Goal: Navigation & Orientation: Find specific page/section

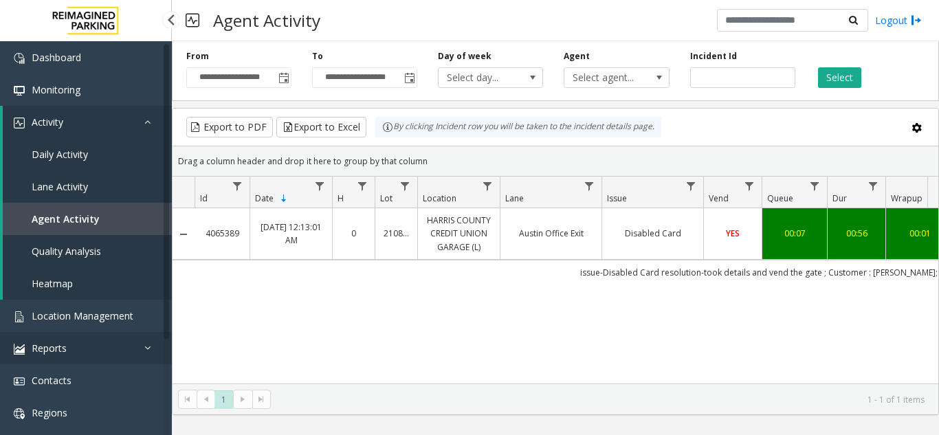
scroll to position [0, 162]
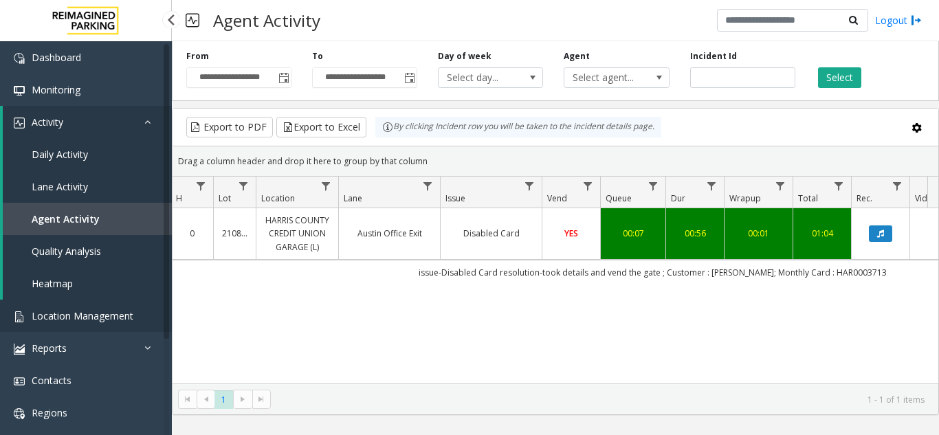
click at [75, 320] on span "Location Management" at bounding box center [83, 315] width 102 height 13
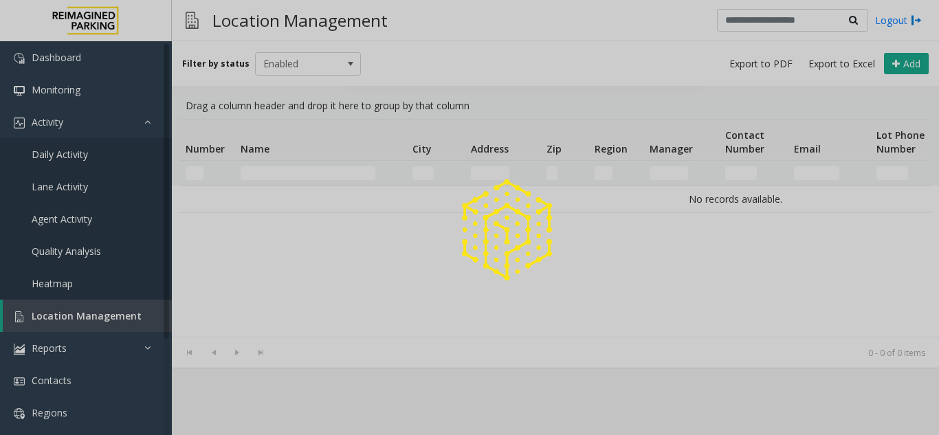
click at [719, 78] on div at bounding box center [469, 217] width 939 height 435
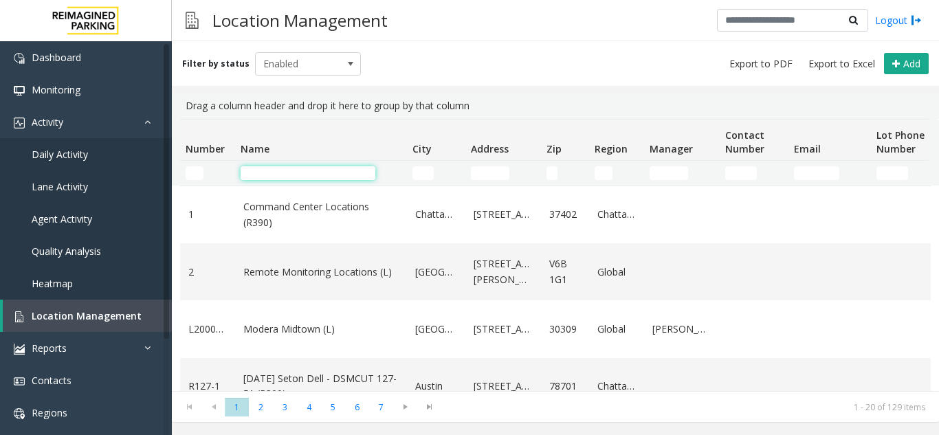
click at [295, 175] on input "Name Filter" at bounding box center [308, 173] width 135 height 14
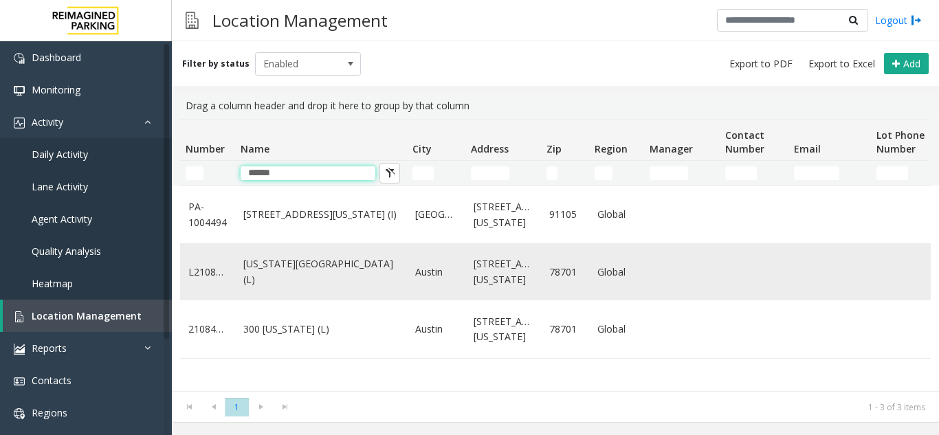
type input "******"
click at [282, 277] on link "[US_STATE][GEOGRAPHIC_DATA] (L)" at bounding box center [320, 272] width 155 height 31
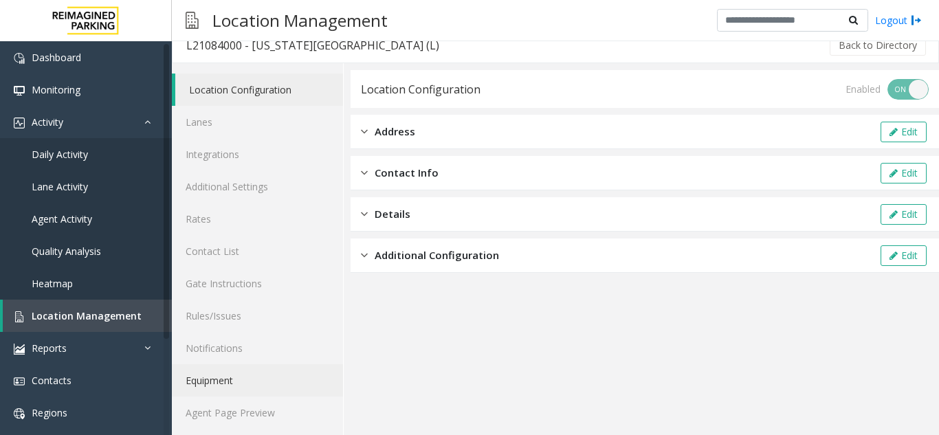
scroll to position [18, 0]
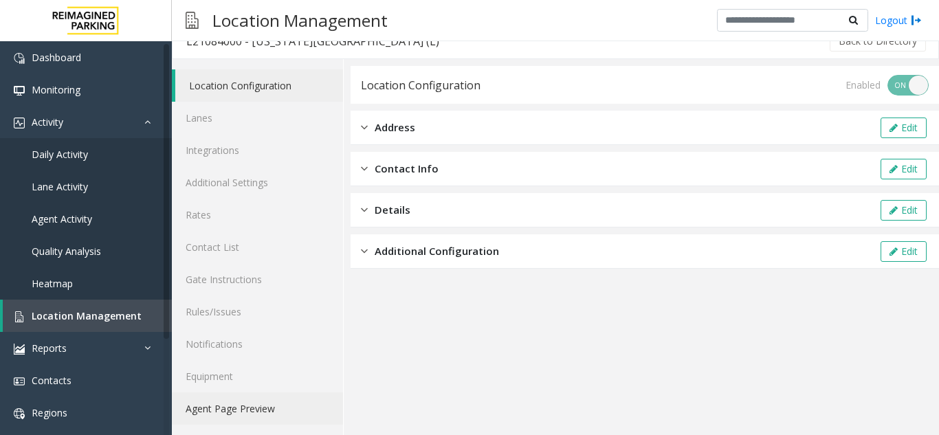
click at [252, 422] on link "Agent Page Preview" at bounding box center [257, 409] width 171 height 32
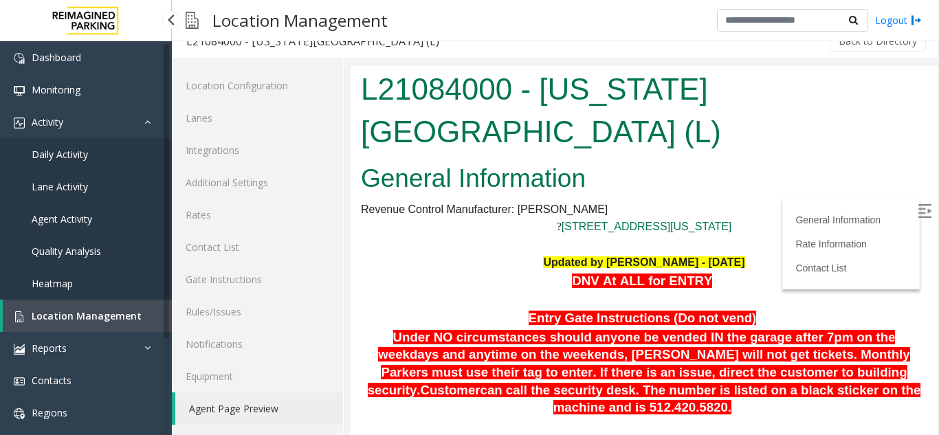
click at [77, 316] on span "Location Management" at bounding box center [87, 315] width 110 height 13
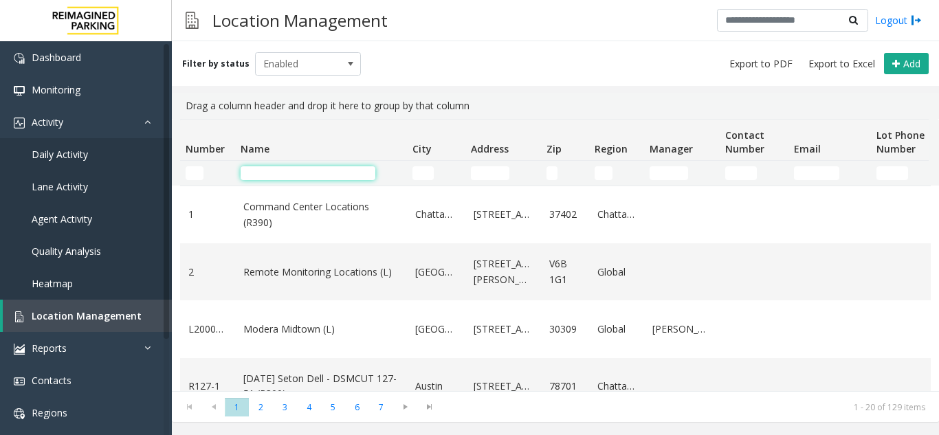
click at [283, 170] on input "Name Filter" at bounding box center [308, 173] width 135 height 14
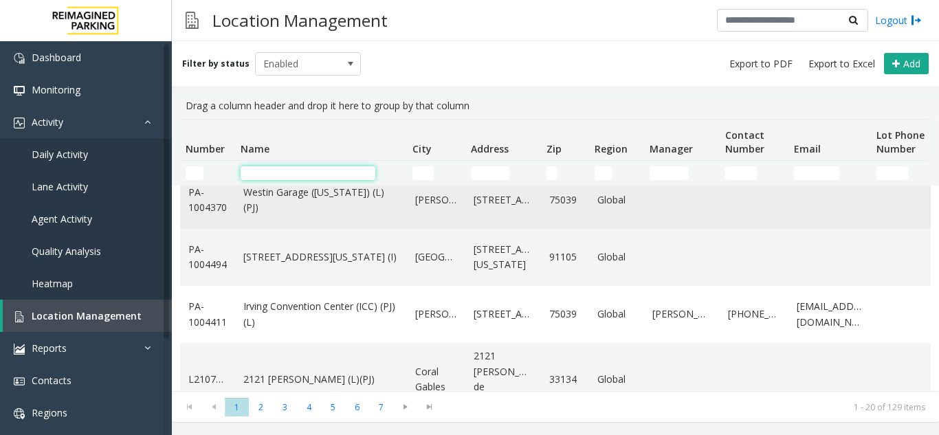
scroll to position [950, 0]
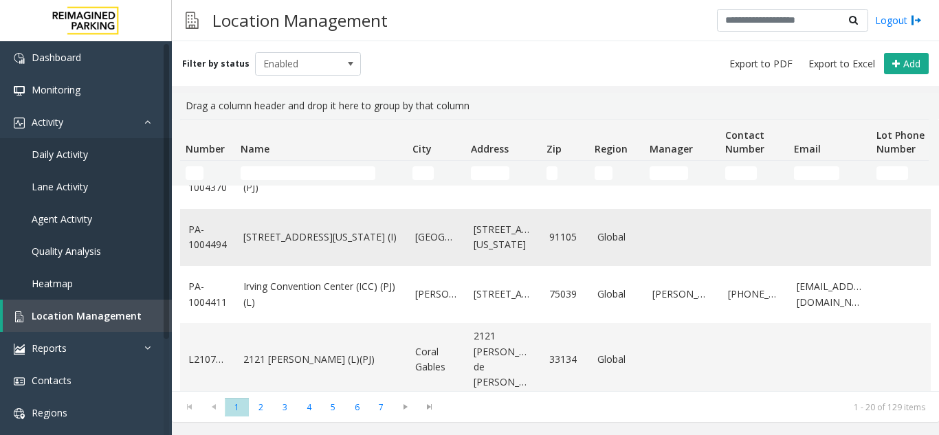
click at [262, 245] on link "[STREET_ADDRESS][US_STATE] (I)" at bounding box center [320, 237] width 155 height 15
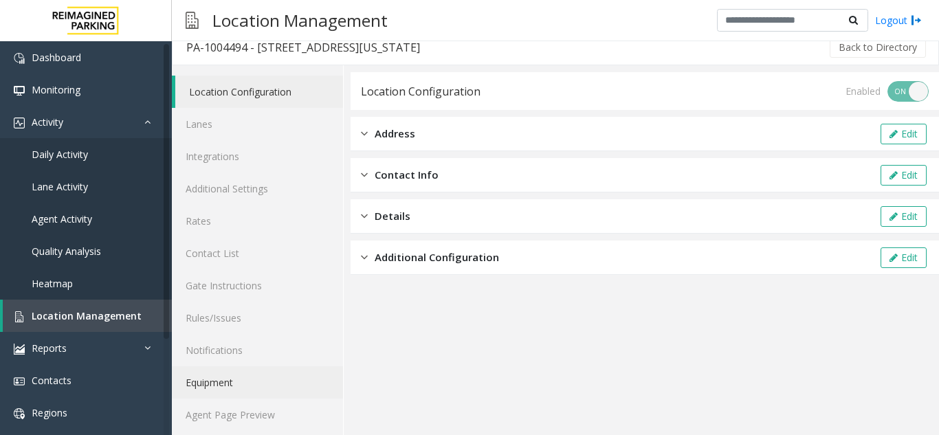
scroll to position [18, 0]
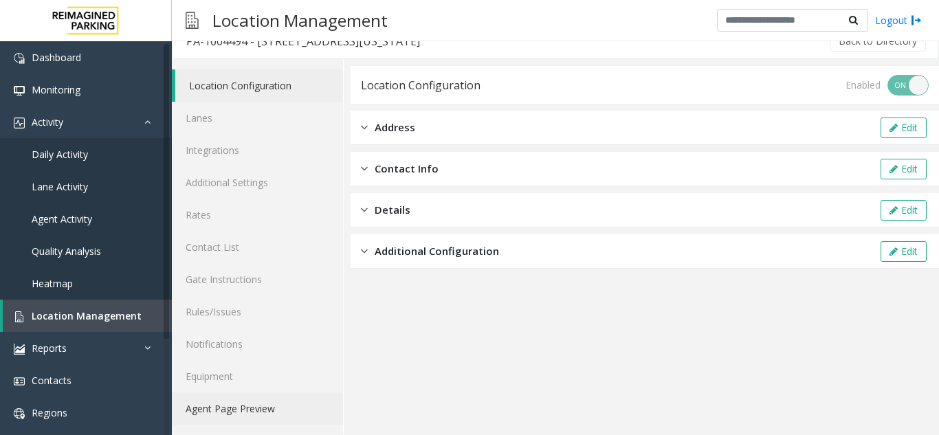
click at [254, 397] on link "Agent Page Preview" at bounding box center [257, 409] width 171 height 32
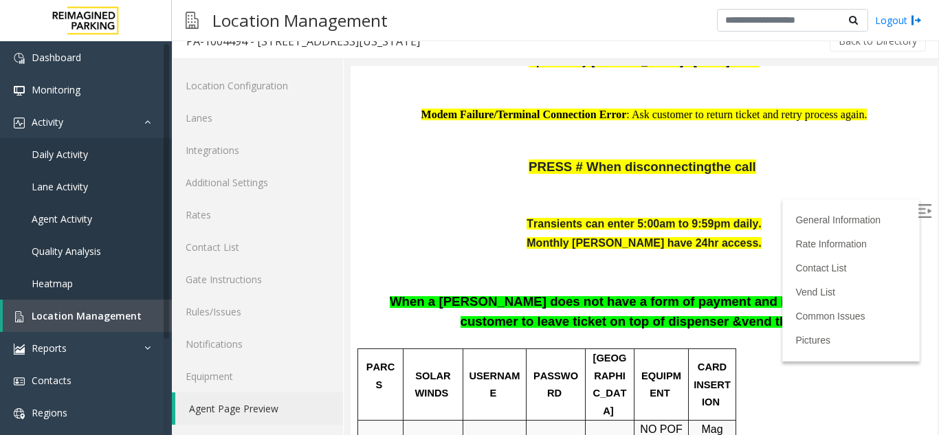
scroll to position [275, 0]
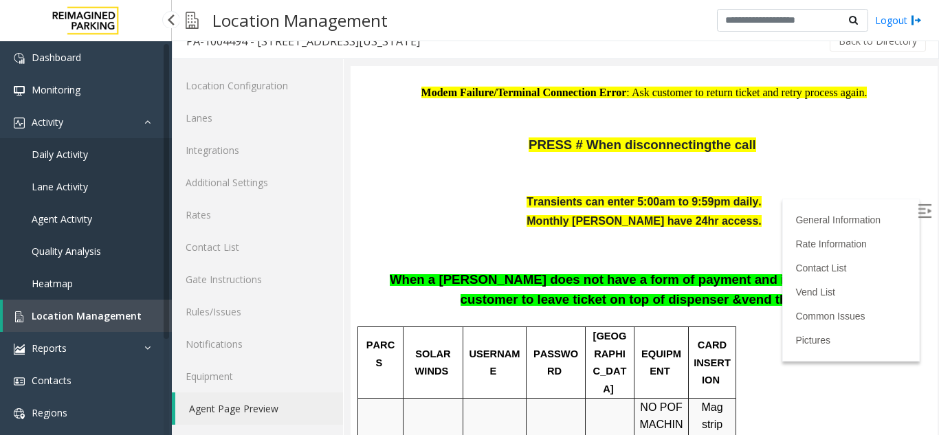
click at [83, 318] on span "Location Management" at bounding box center [87, 315] width 110 height 13
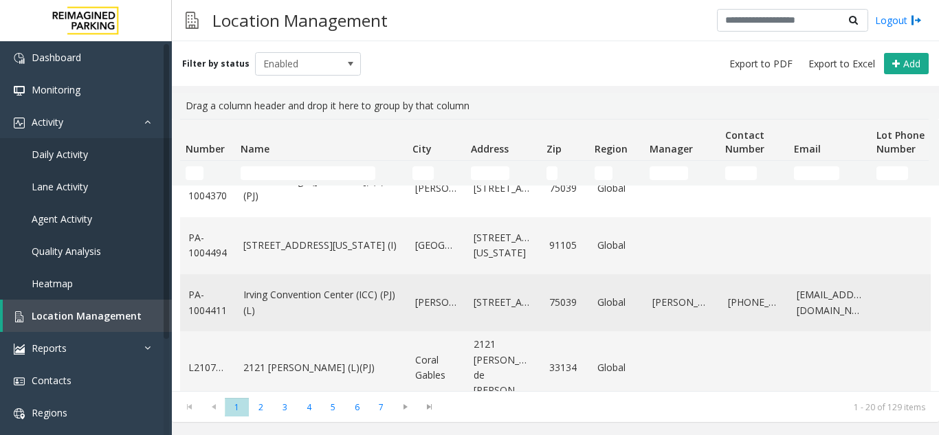
scroll to position [950, 0]
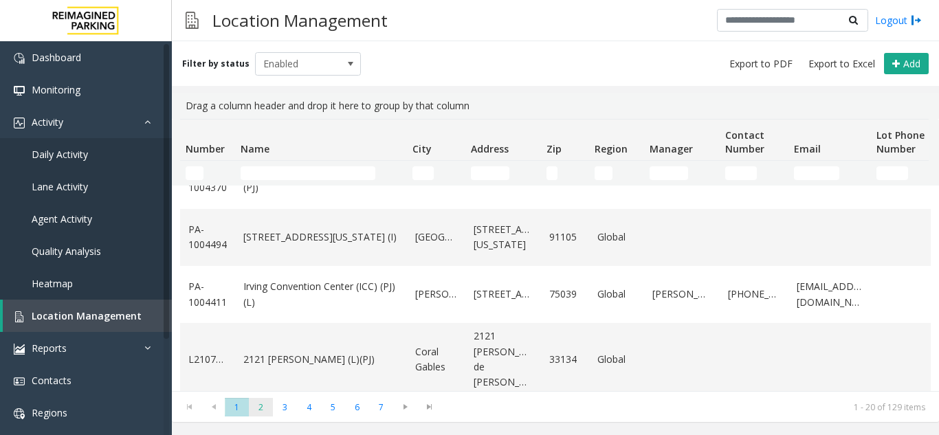
click at [265, 411] on span "2" at bounding box center [261, 407] width 24 height 19
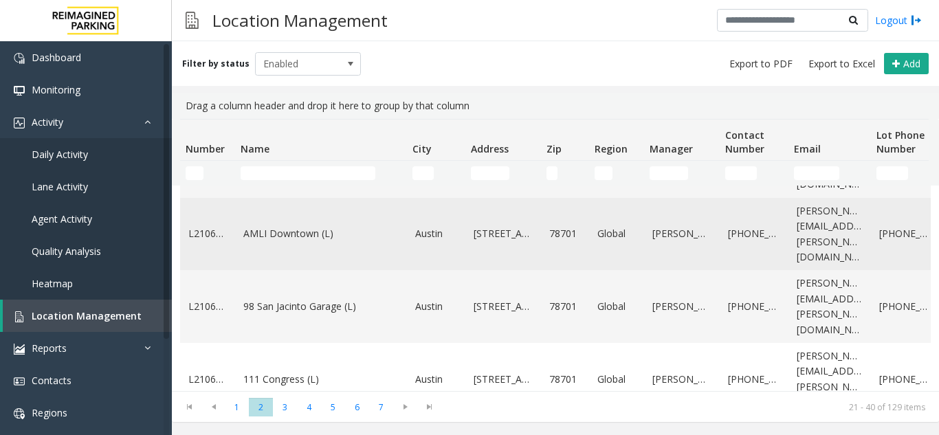
scroll to position [963, 0]
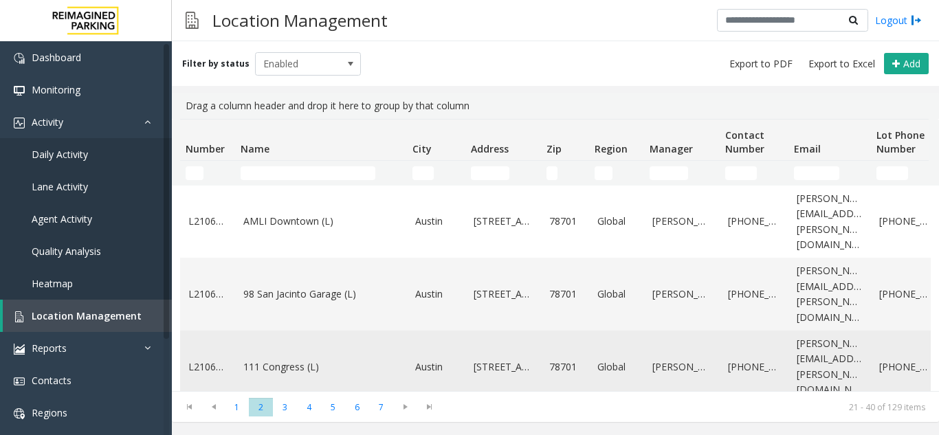
click at [277, 360] on link "111 Congress (L)" at bounding box center [320, 367] width 155 height 15
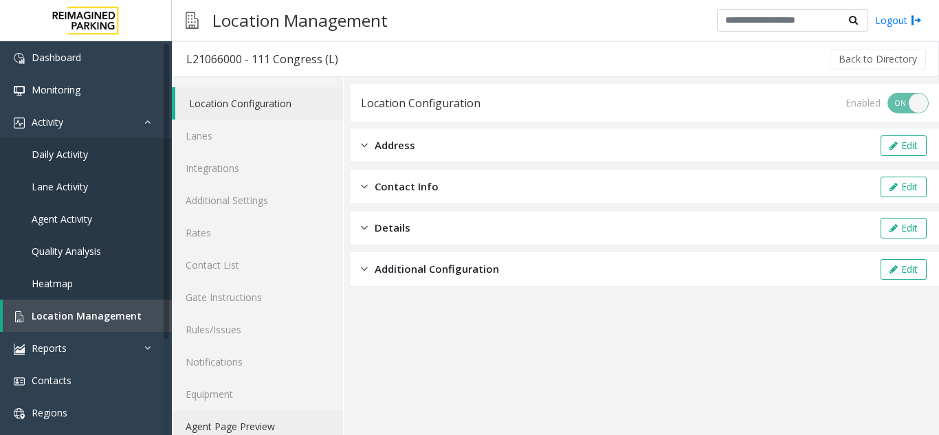
click at [244, 433] on link "Agent Page Preview" at bounding box center [257, 427] width 171 height 32
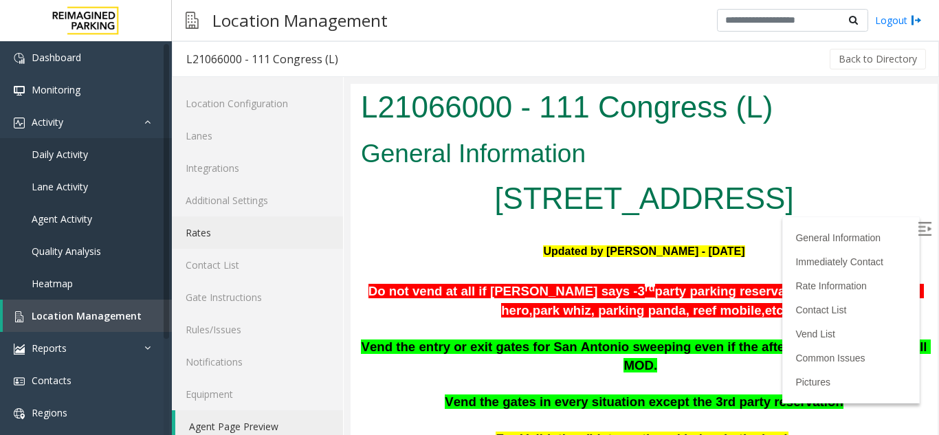
scroll to position [69, 0]
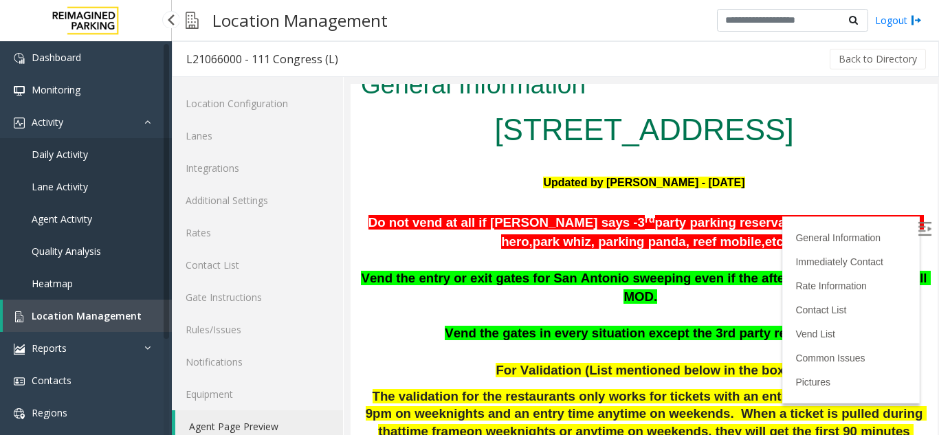
click at [74, 320] on span "Location Management" at bounding box center [87, 315] width 110 height 13
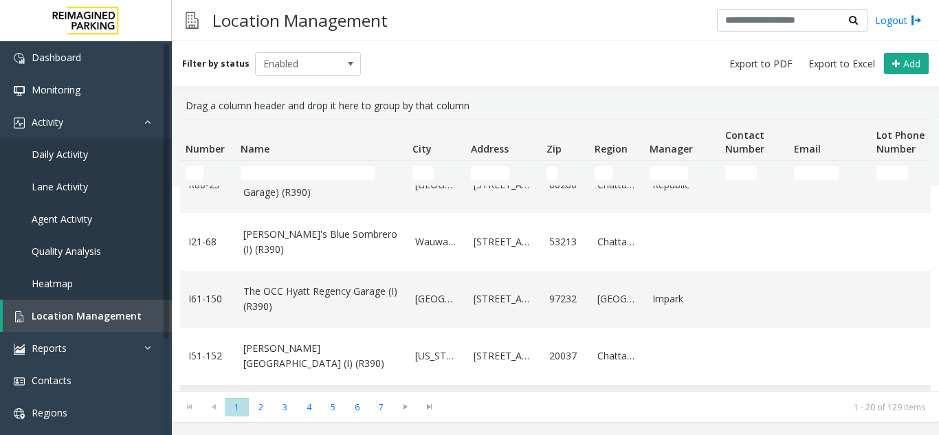
scroll to position [344, 0]
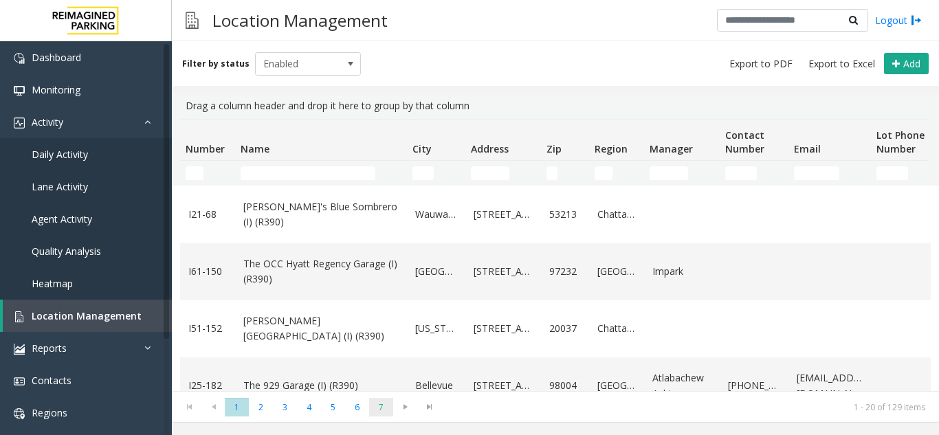
click at [381, 413] on span "7" at bounding box center [381, 407] width 24 height 19
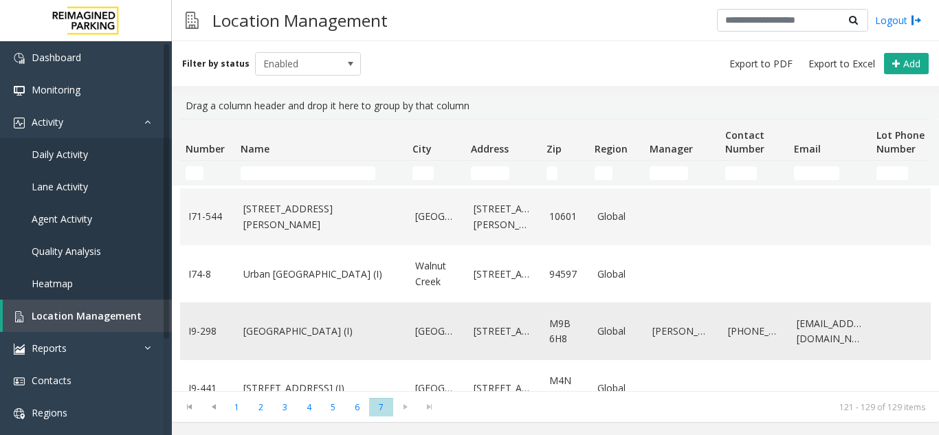
scroll to position [336, 0]
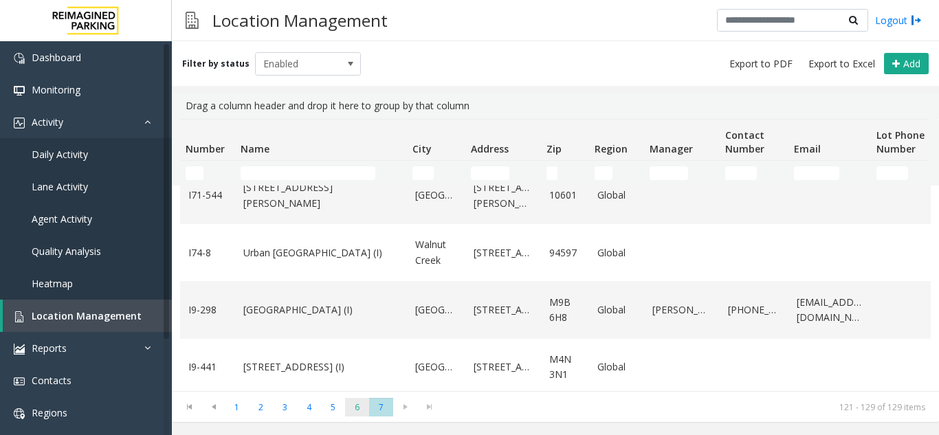
click at [364, 402] on span "6" at bounding box center [357, 407] width 24 height 19
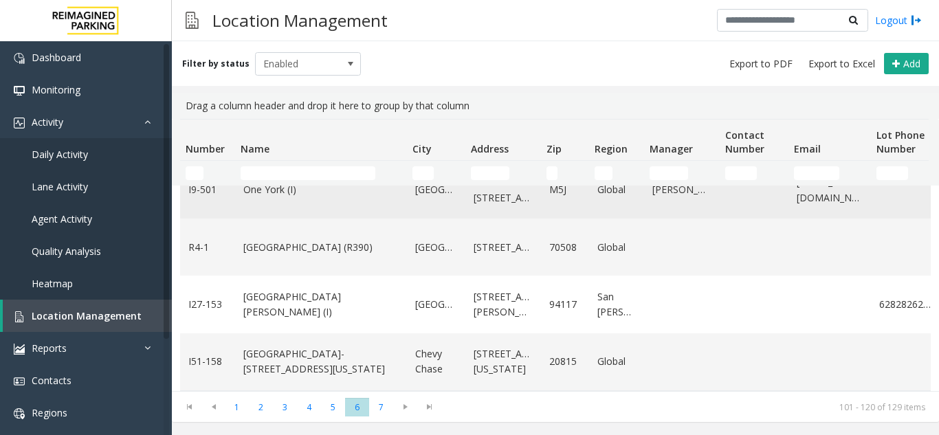
scroll to position [966, 0]
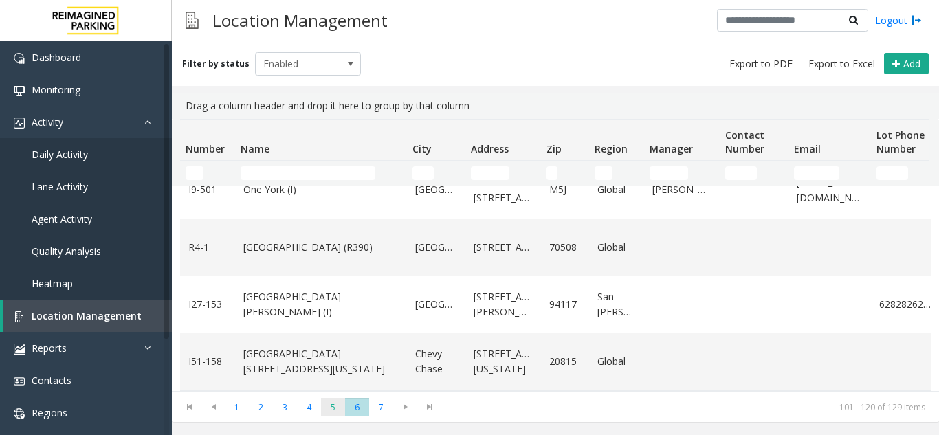
click at [325, 404] on span "5" at bounding box center [333, 407] width 24 height 19
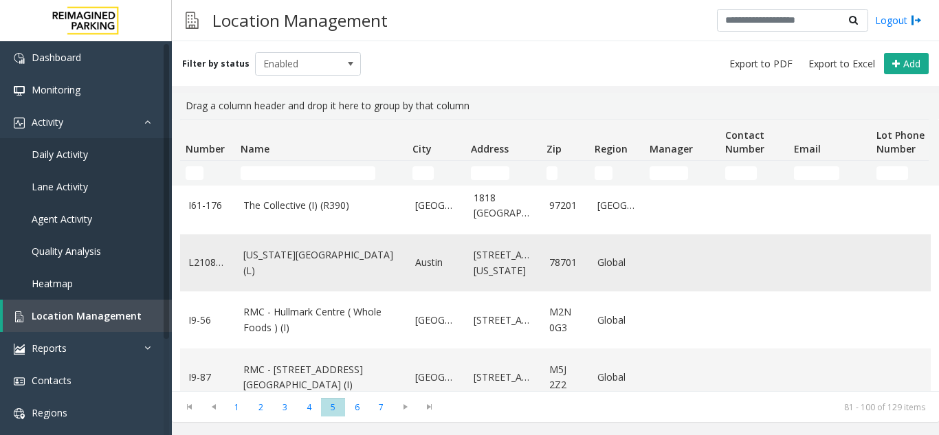
scroll to position [344, 0]
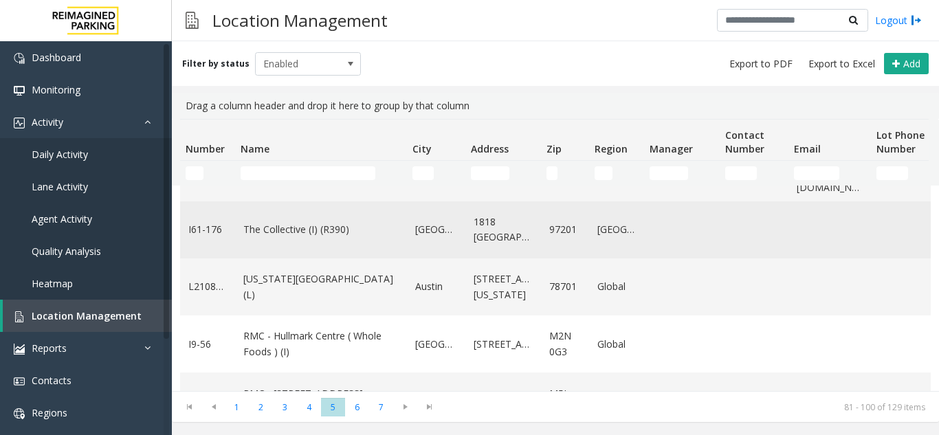
click at [276, 222] on link "The Collective (I) (R390)" at bounding box center [320, 229] width 155 height 15
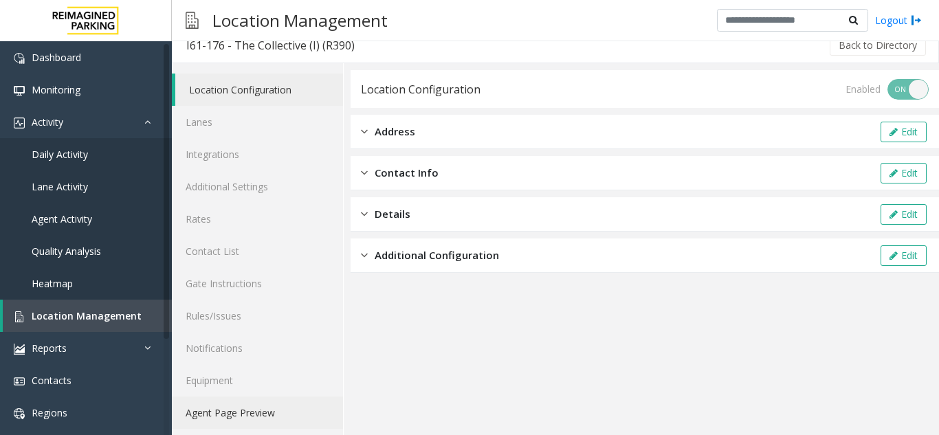
scroll to position [18, 0]
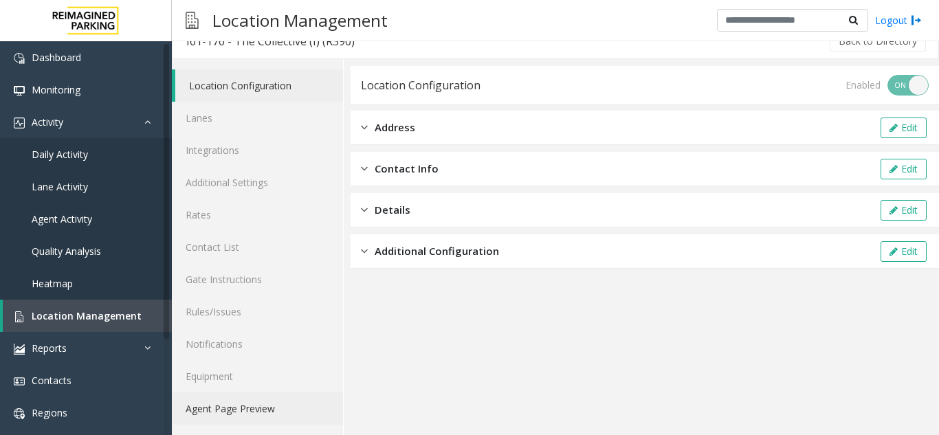
click at [200, 400] on link "Agent Page Preview" at bounding box center [257, 409] width 171 height 32
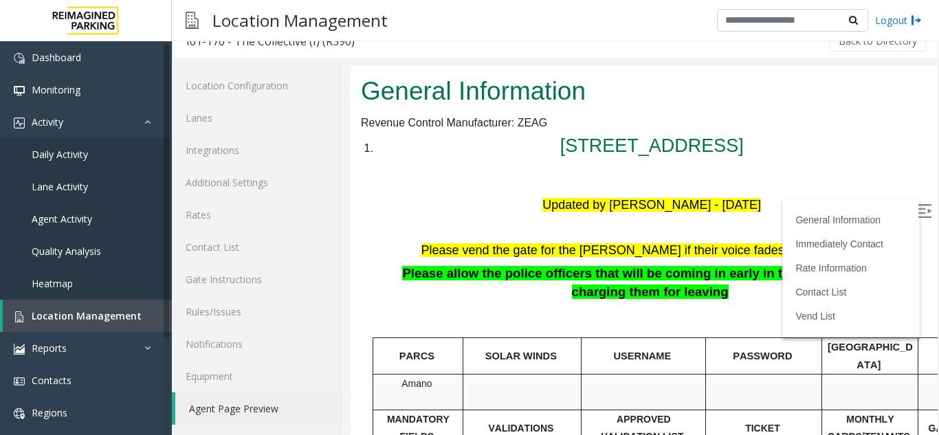
scroll to position [138, 0]
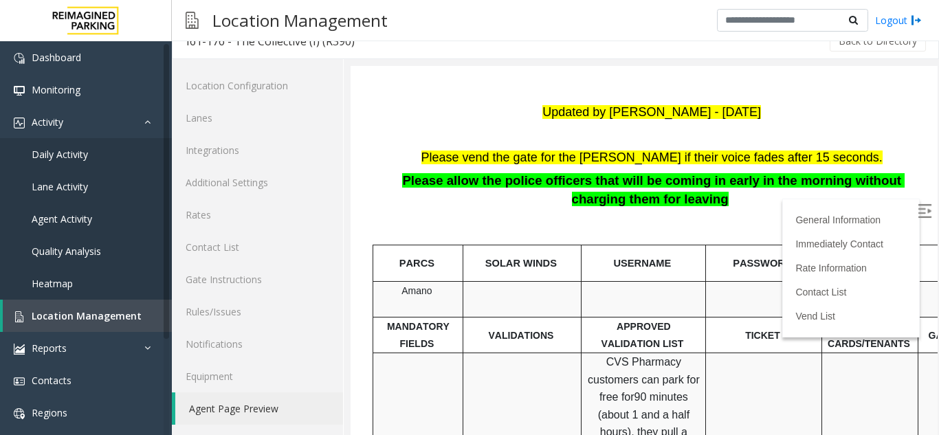
click at [918, 207] on img at bounding box center [925, 211] width 14 height 14
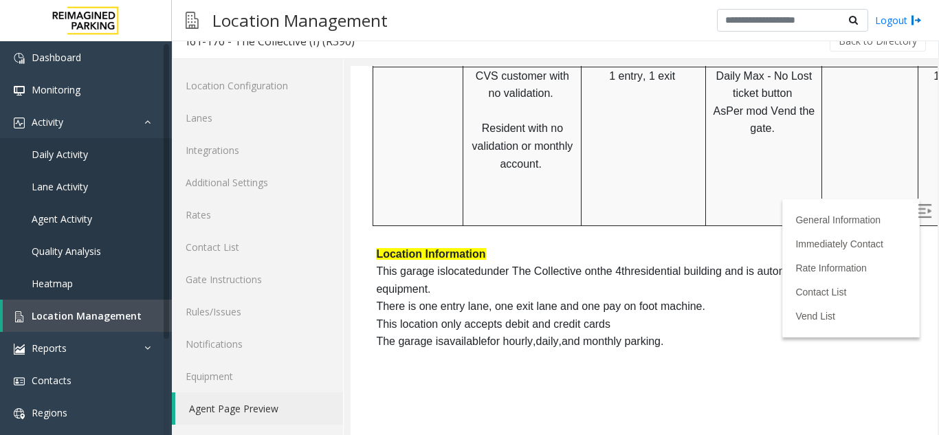
scroll to position [670, 0]
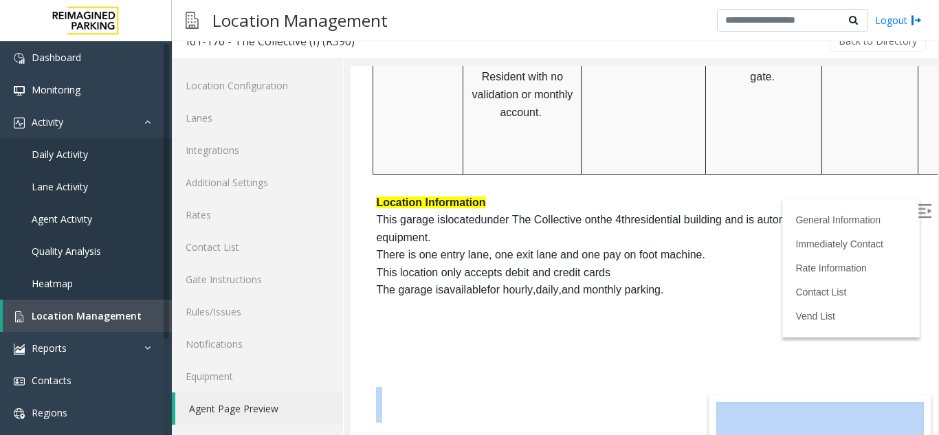
drag, startPoint x: 663, startPoint y: 424, endPoint x: 882, endPoint y: 400, distance: 220.7
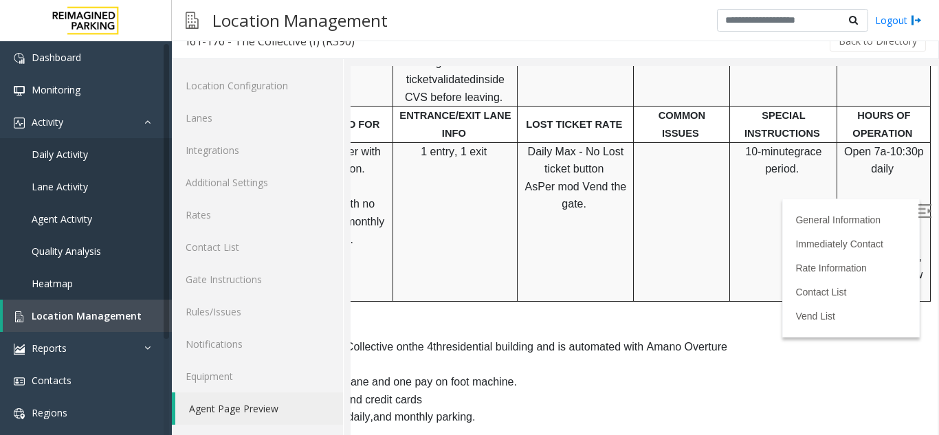
scroll to position [533, 209]
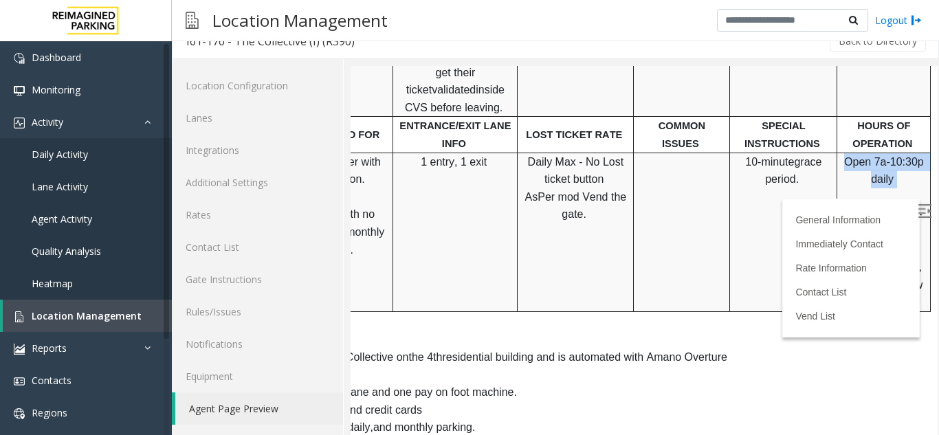
drag, startPoint x: 877, startPoint y: 155, endPoint x: 826, endPoint y: 144, distance: 52.1
click at [842, 153] on p "Open 7a-10:30p daily Staffed M-F 8a-5p Closed [DATE], Christmas, New Years" at bounding box center [883, 232] width 83 height 158
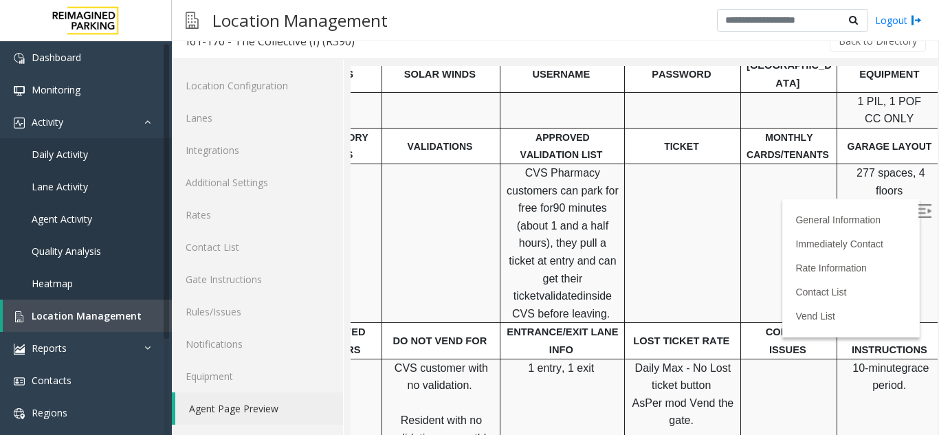
scroll to position [327, 0]
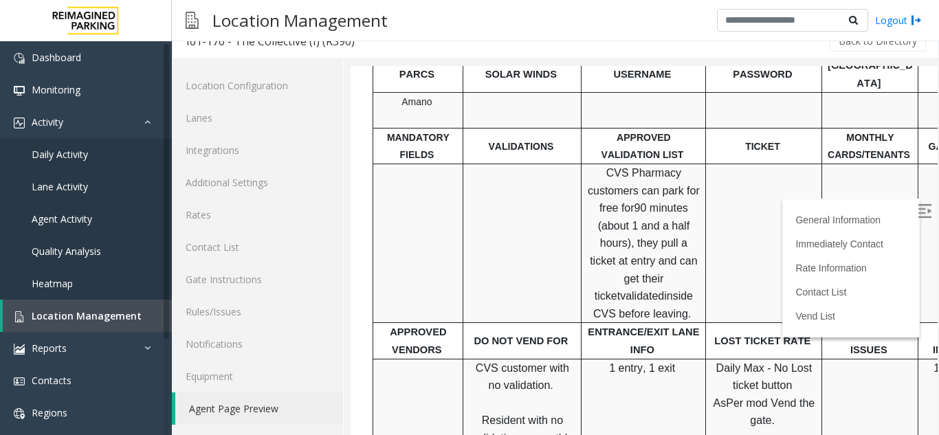
drag, startPoint x: 552, startPoint y: 426, endPoint x: 695, endPoint y: 456, distance: 146.1
